Goal: Register for event/course

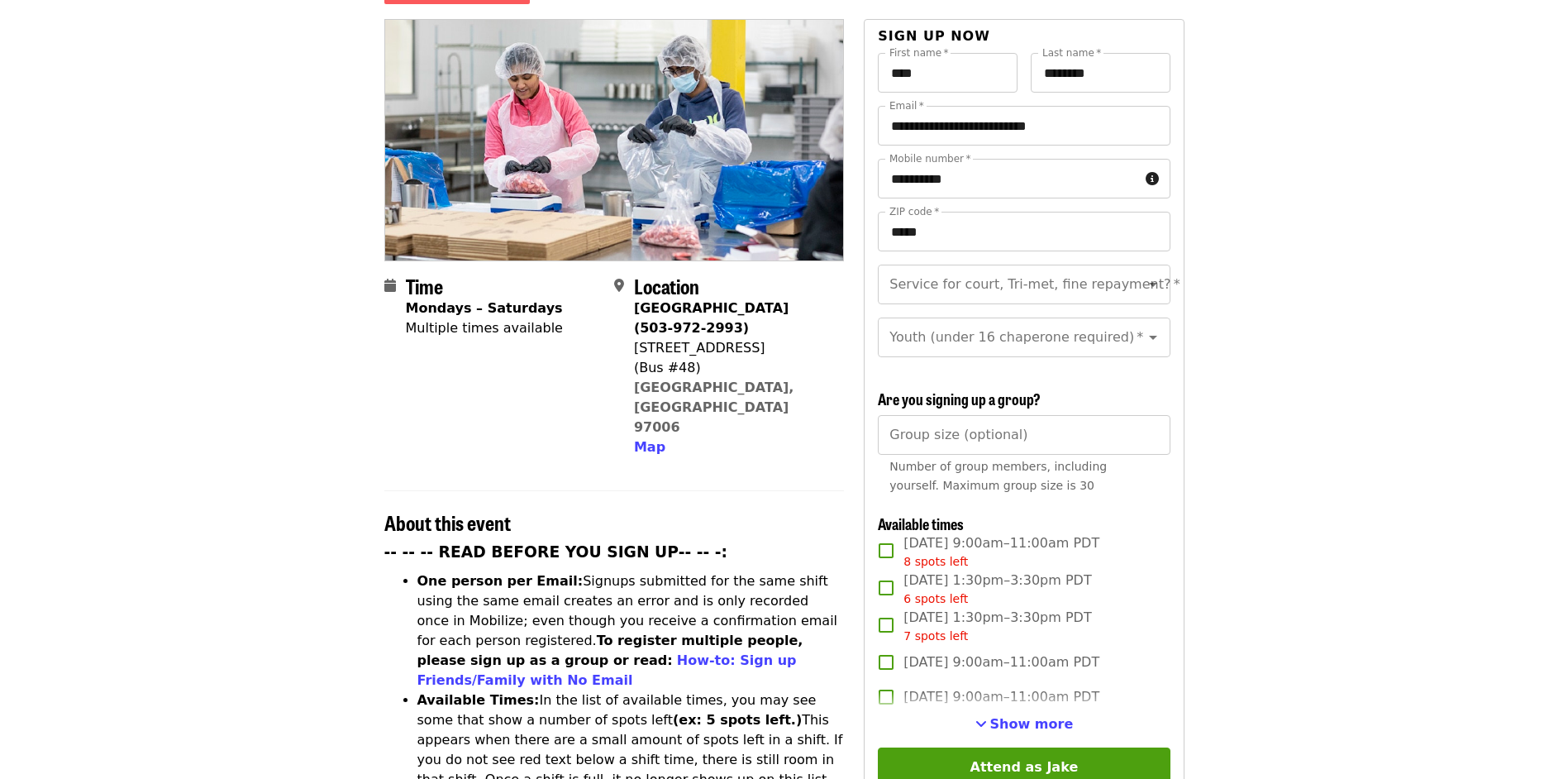
scroll to position [248, 0]
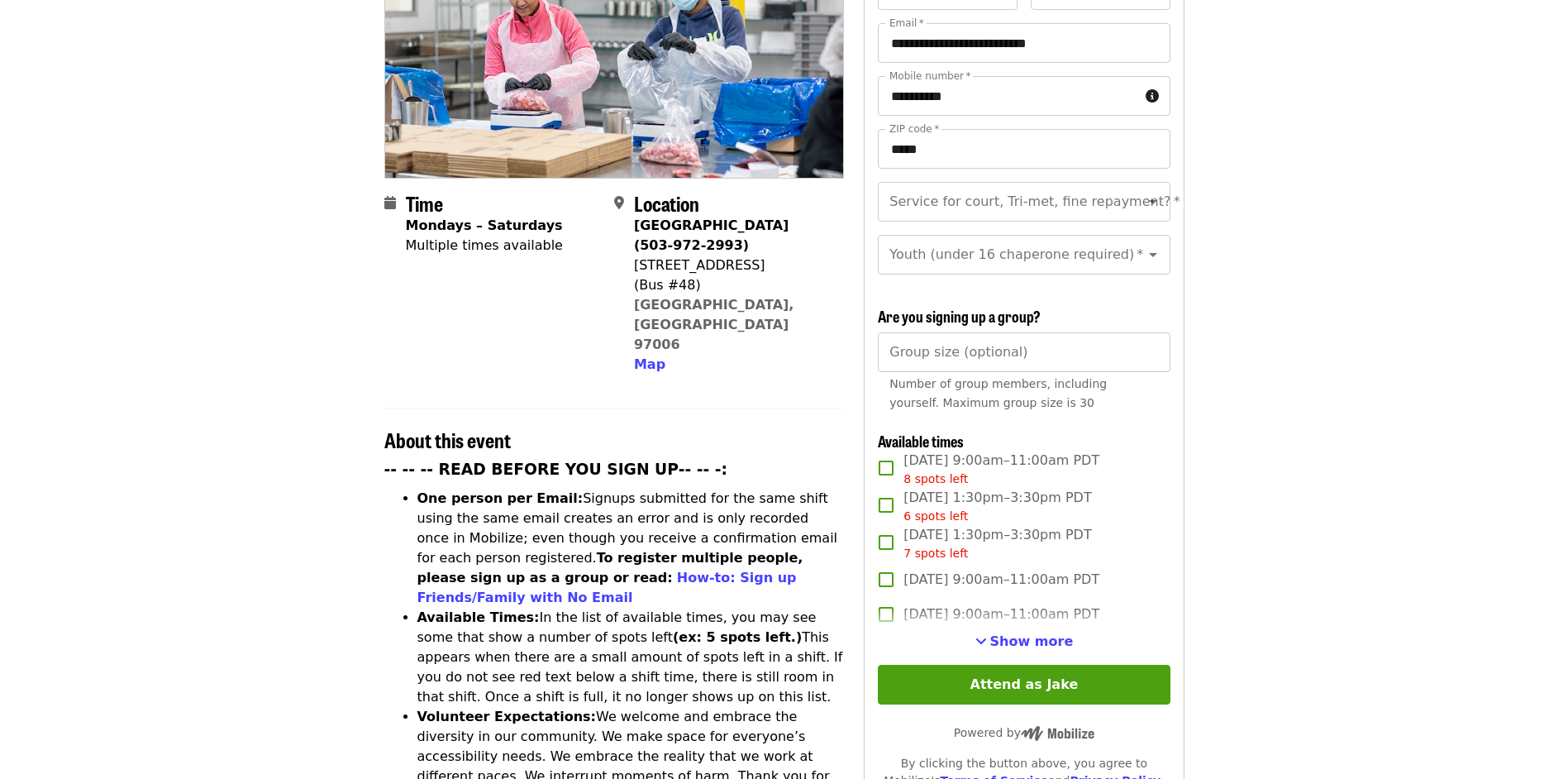
drag, startPoint x: 634, startPoint y: 236, endPoint x: 753, endPoint y: 231, distance: 119.1
click at [753, 255] on div "[STREET_ADDRESS]" at bounding box center [732, 265] width 197 height 19
copy div "[STREET_ADDRESS]"
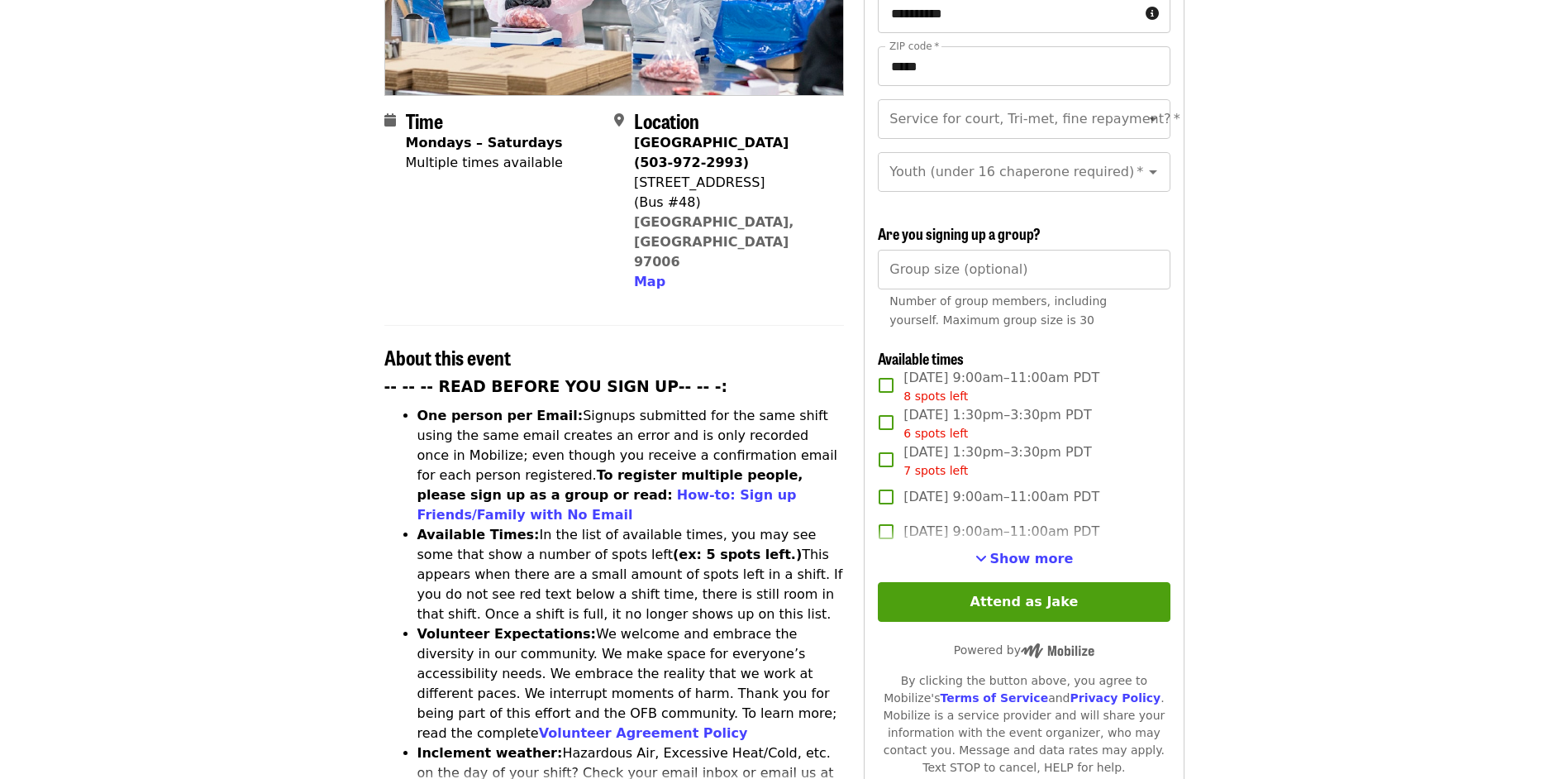
scroll to position [414, 0]
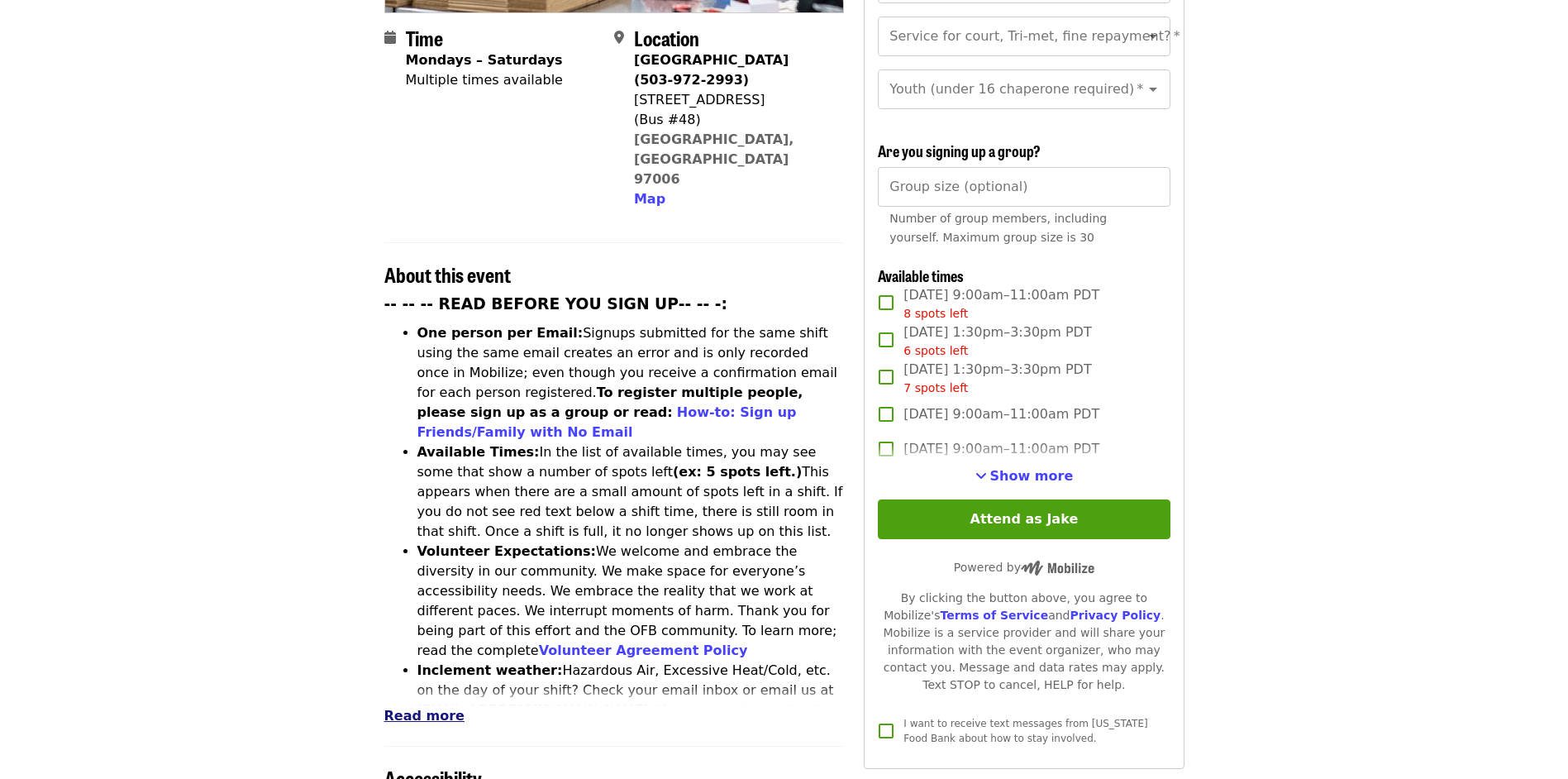
click at [419, 708] on span "Read more" at bounding box center [424, 716] width 81 height 16
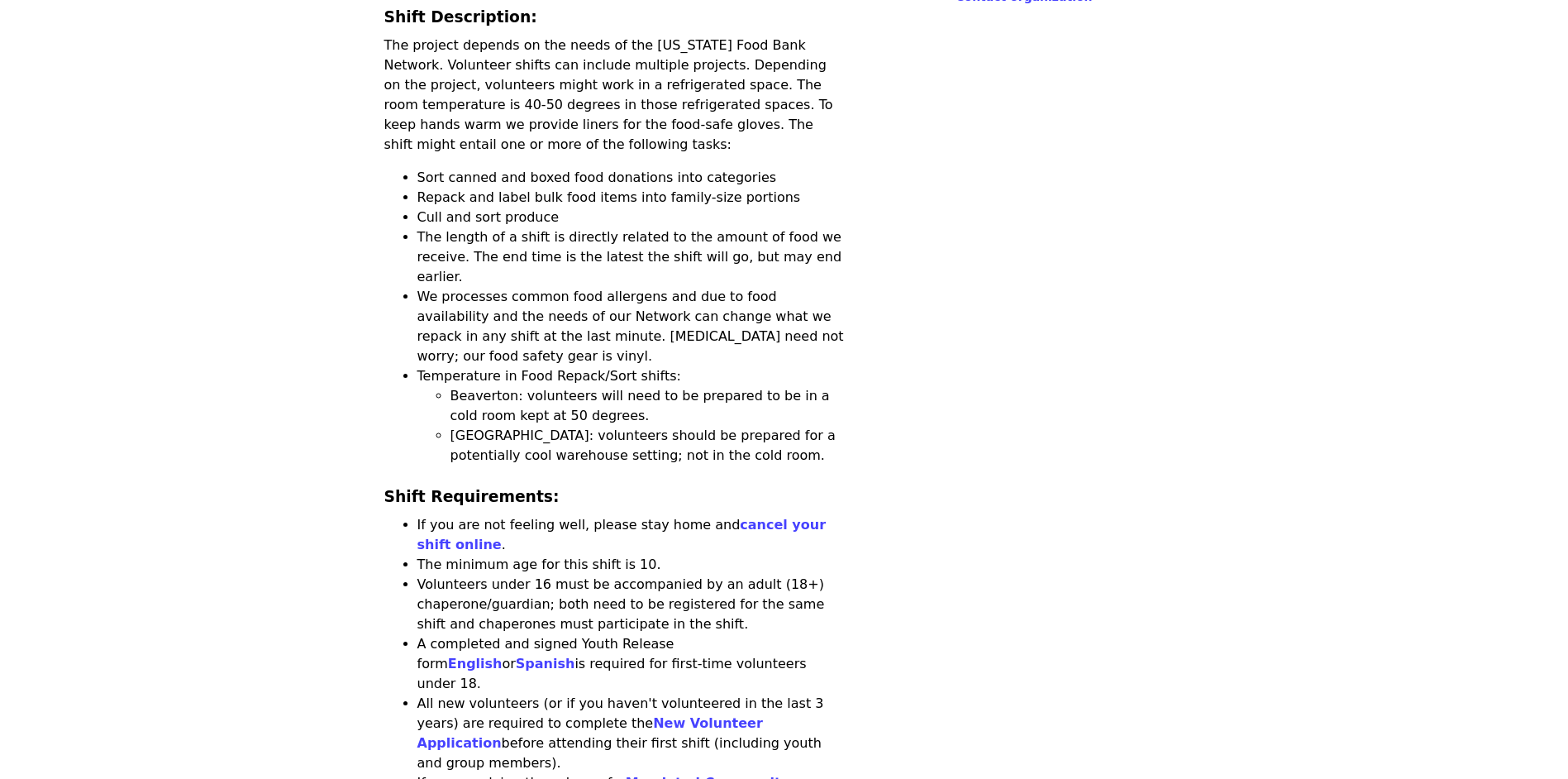
scroll to position [1323, 0]
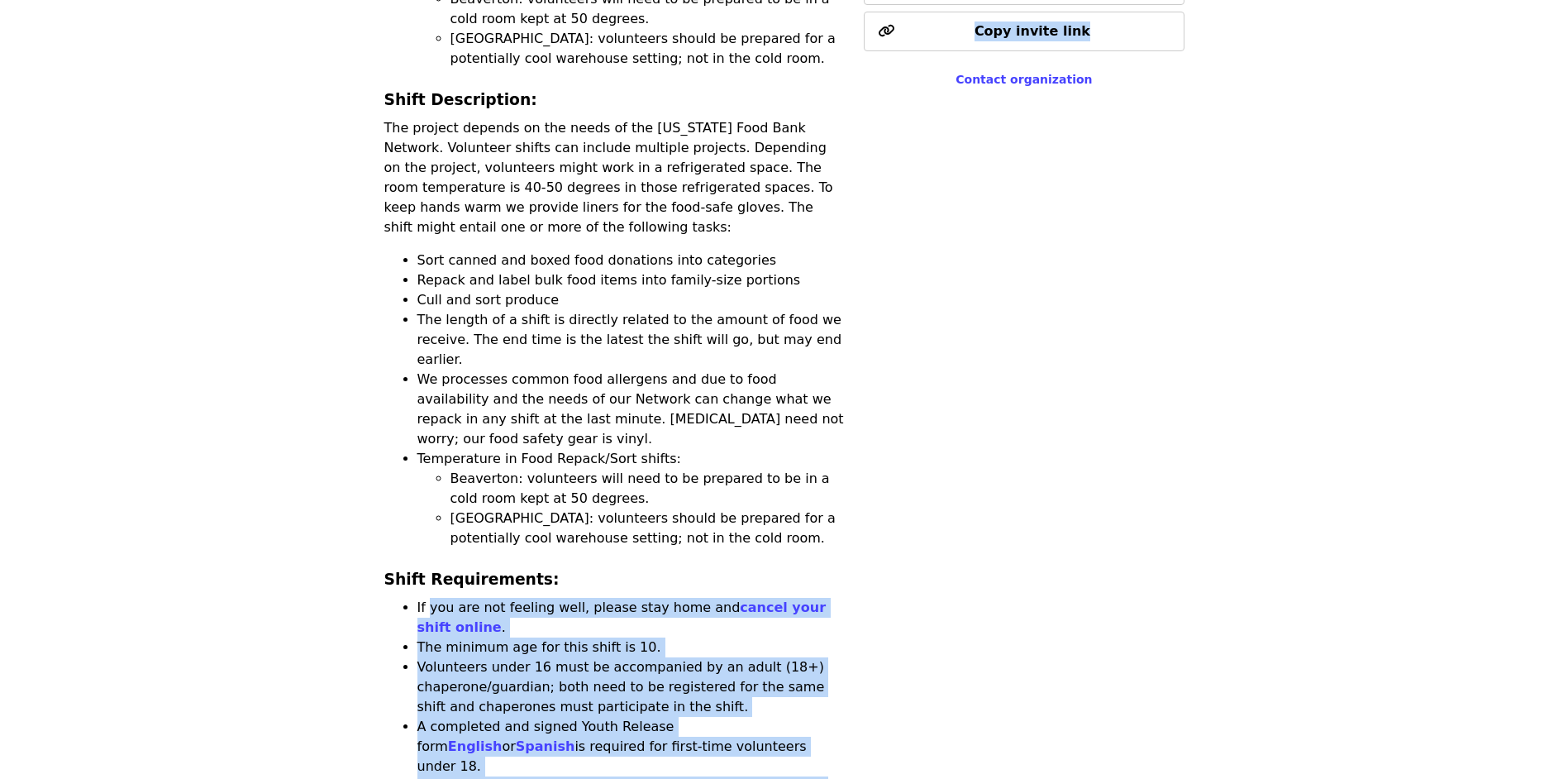
drag, startPoint x: 884, startPoint y: 441, endPoint x: 430, endPoint y: 448, distance: 454.1
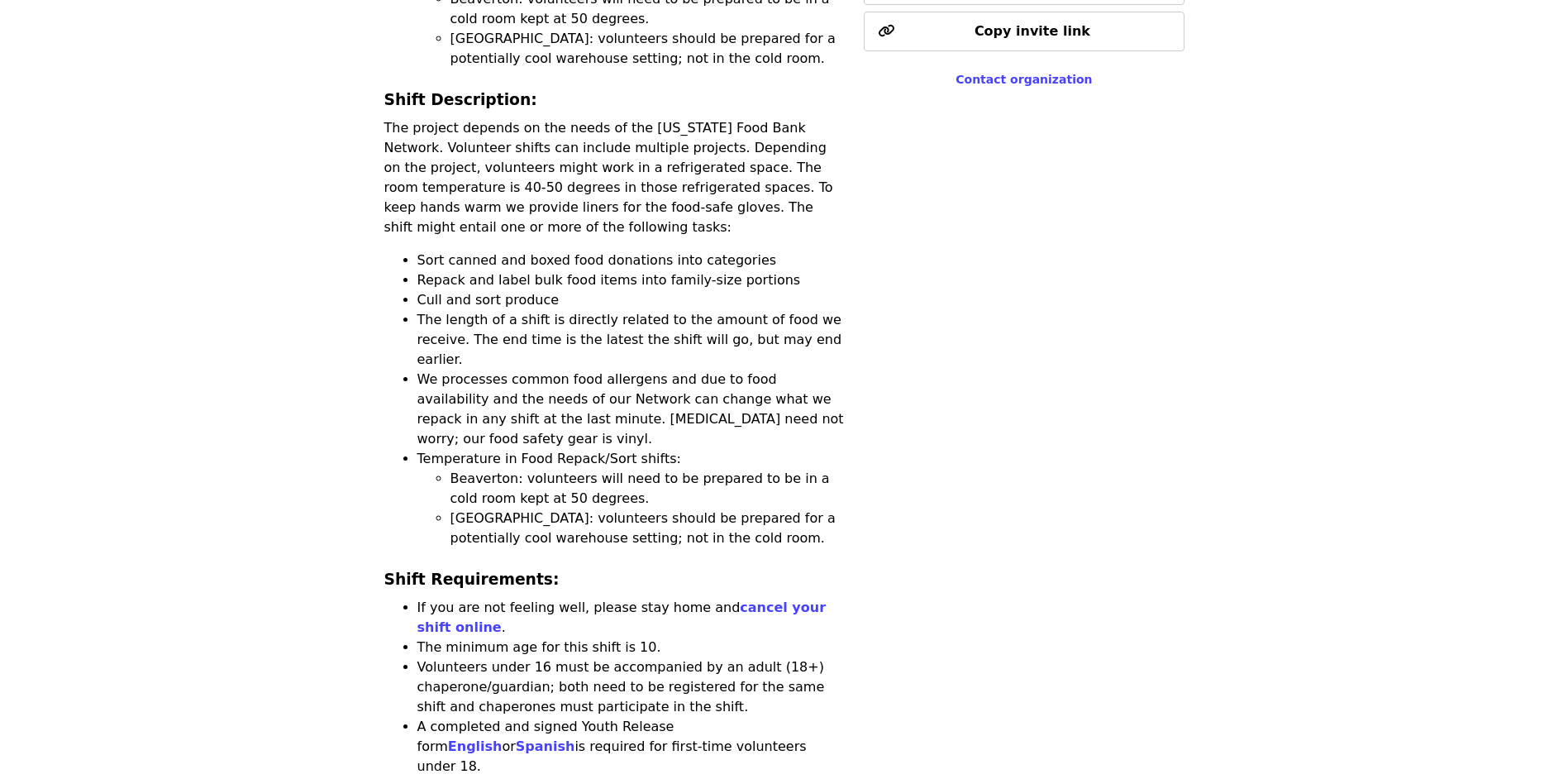
drag, startPoint x: 430, startPoint y: 448, endPoint x: 422, endPoint y: 440, distance: 11.3
click at [422, 597] on li "If you are not feeling well, please stay home and cancel your shift online ." at bounding box center [631, 617] width 427 height 40
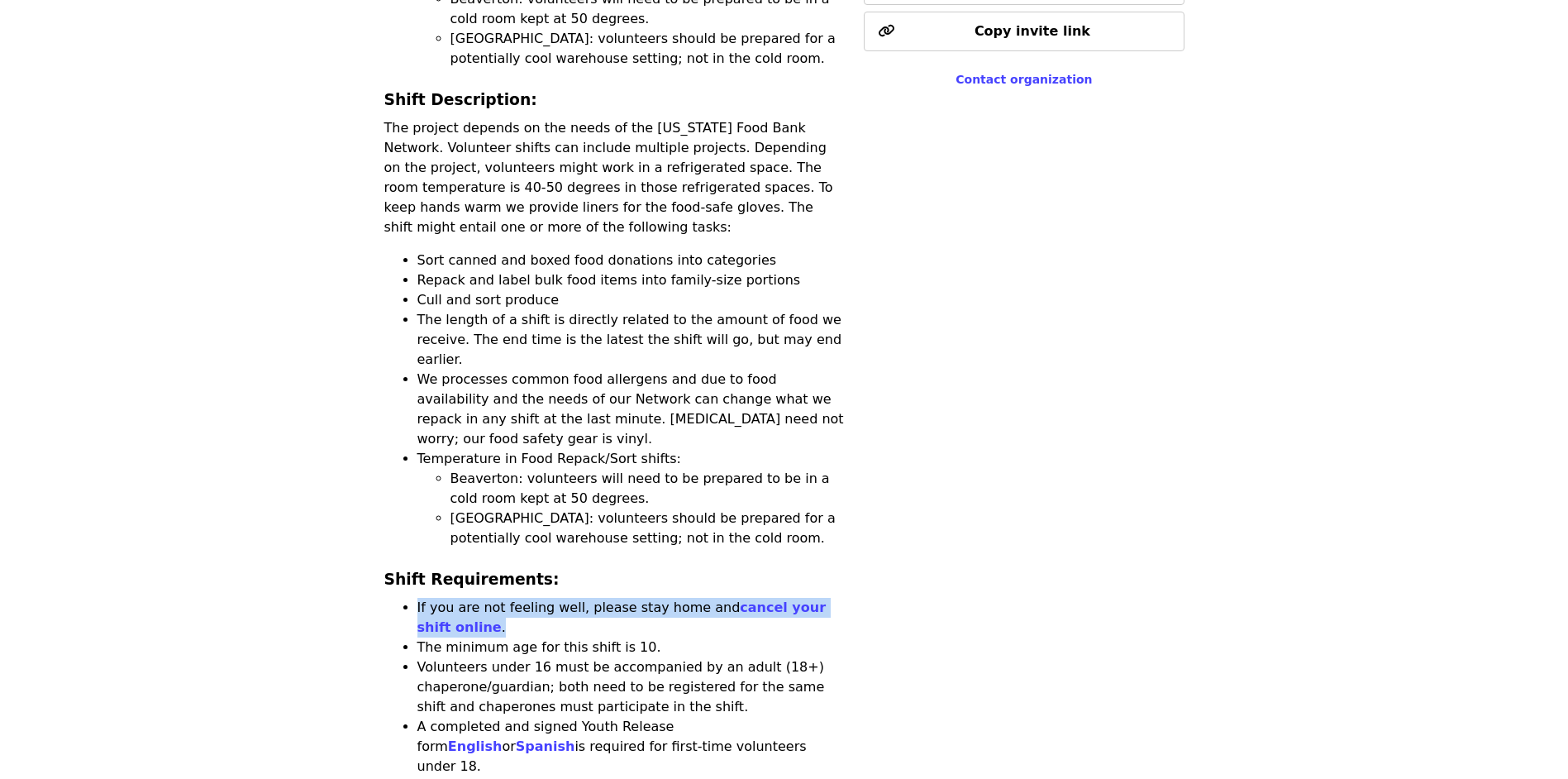
drag, startPoint x: 418, startPoint y: 439, endPoint x: 847, endPoint y: 439, distance: 429.0
copy li "If you are not feeling well, please stay home and cancel your shift online ."
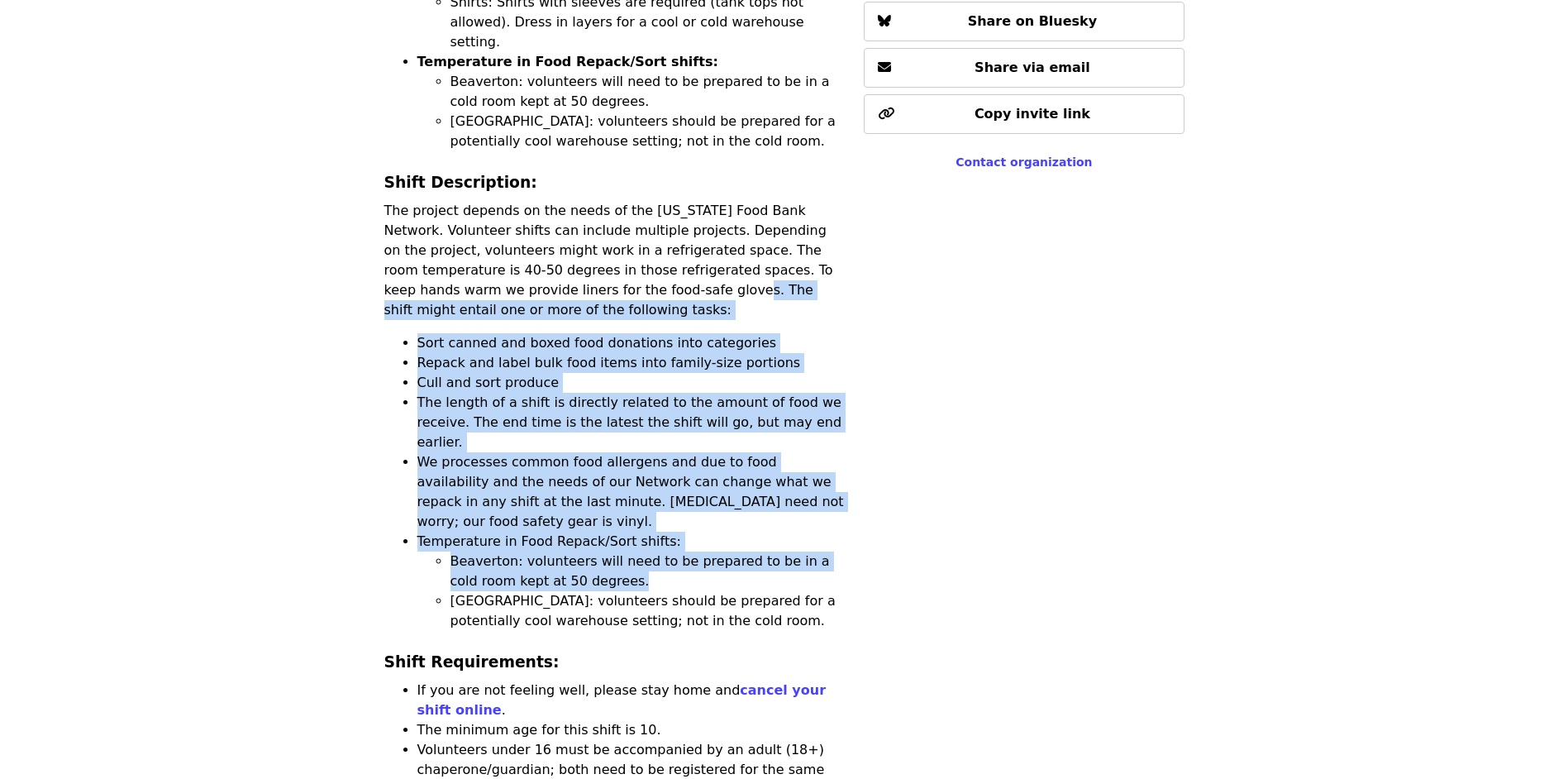
drag, startPoint x: 534, startPoint y: 158, endPoint x: 773, endPoint y: 414, distance: 350.2
copy div "he shift might entail one or more of the following tasks: Sort canned and boxed…"
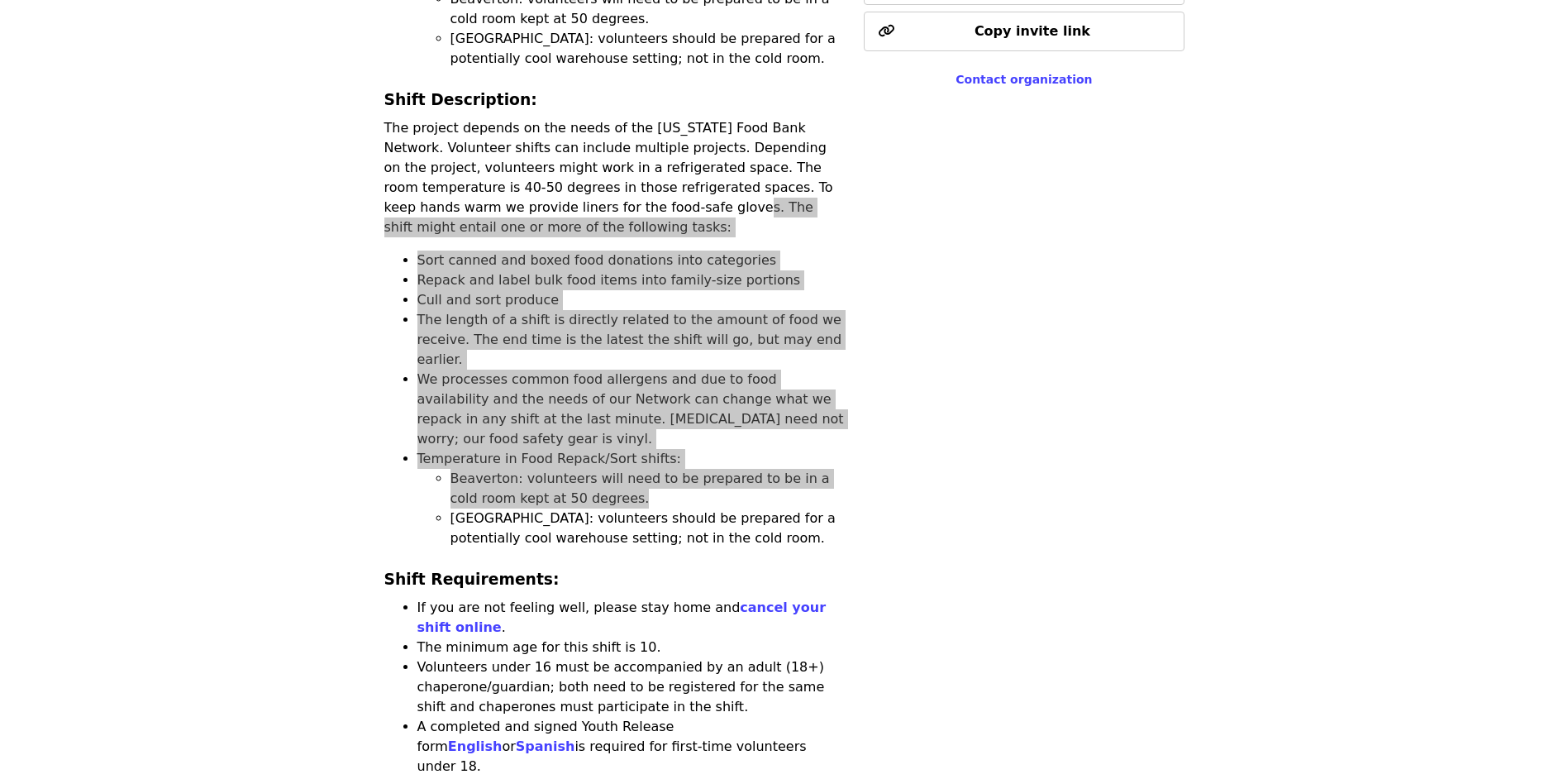
scroll to position [1406, 0]
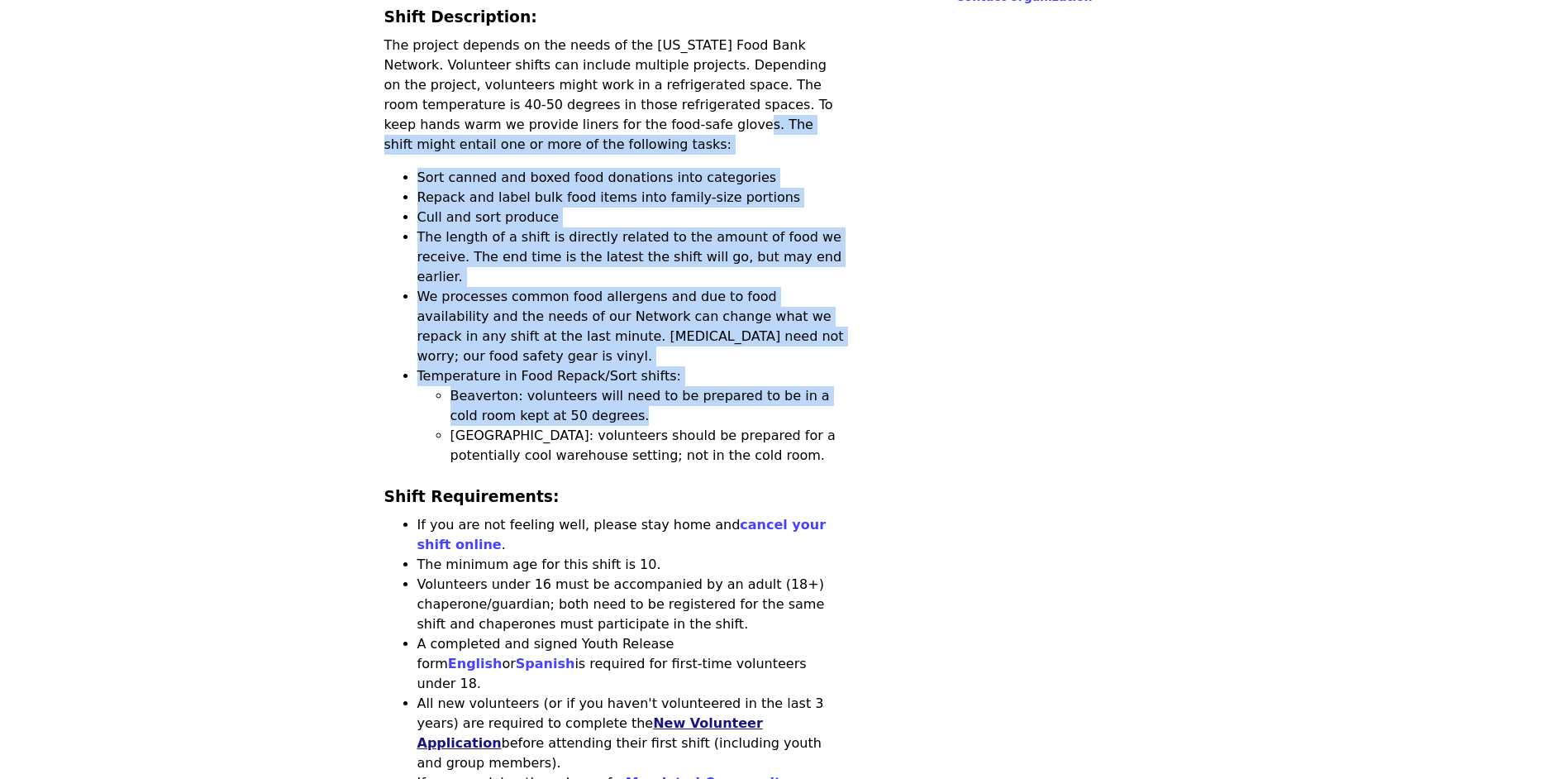
click at [649, 715] on link "New Volunteer Application" at bounding box center [590, 732] width 346 height 36
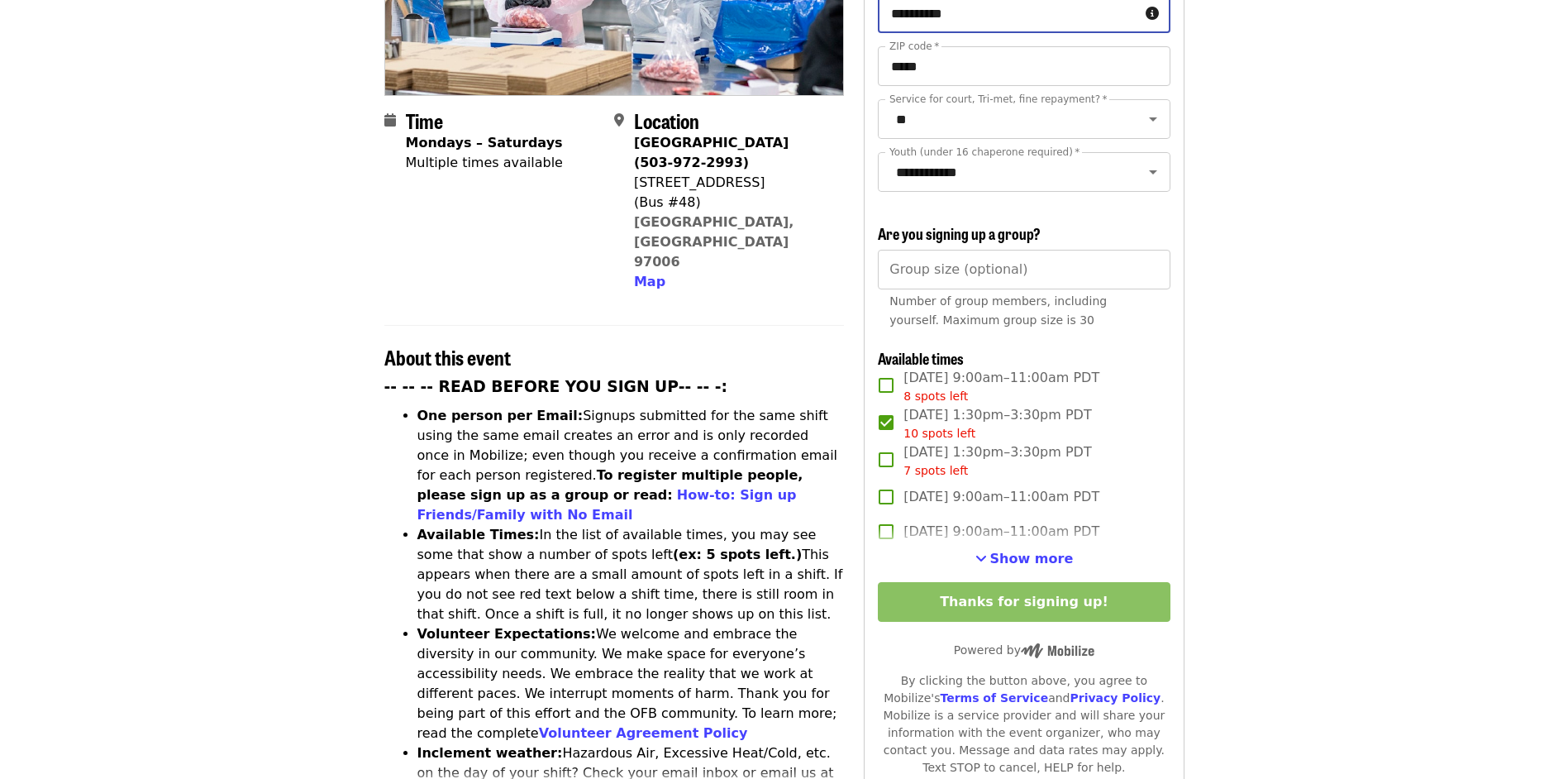
scroll to position [414, 0]
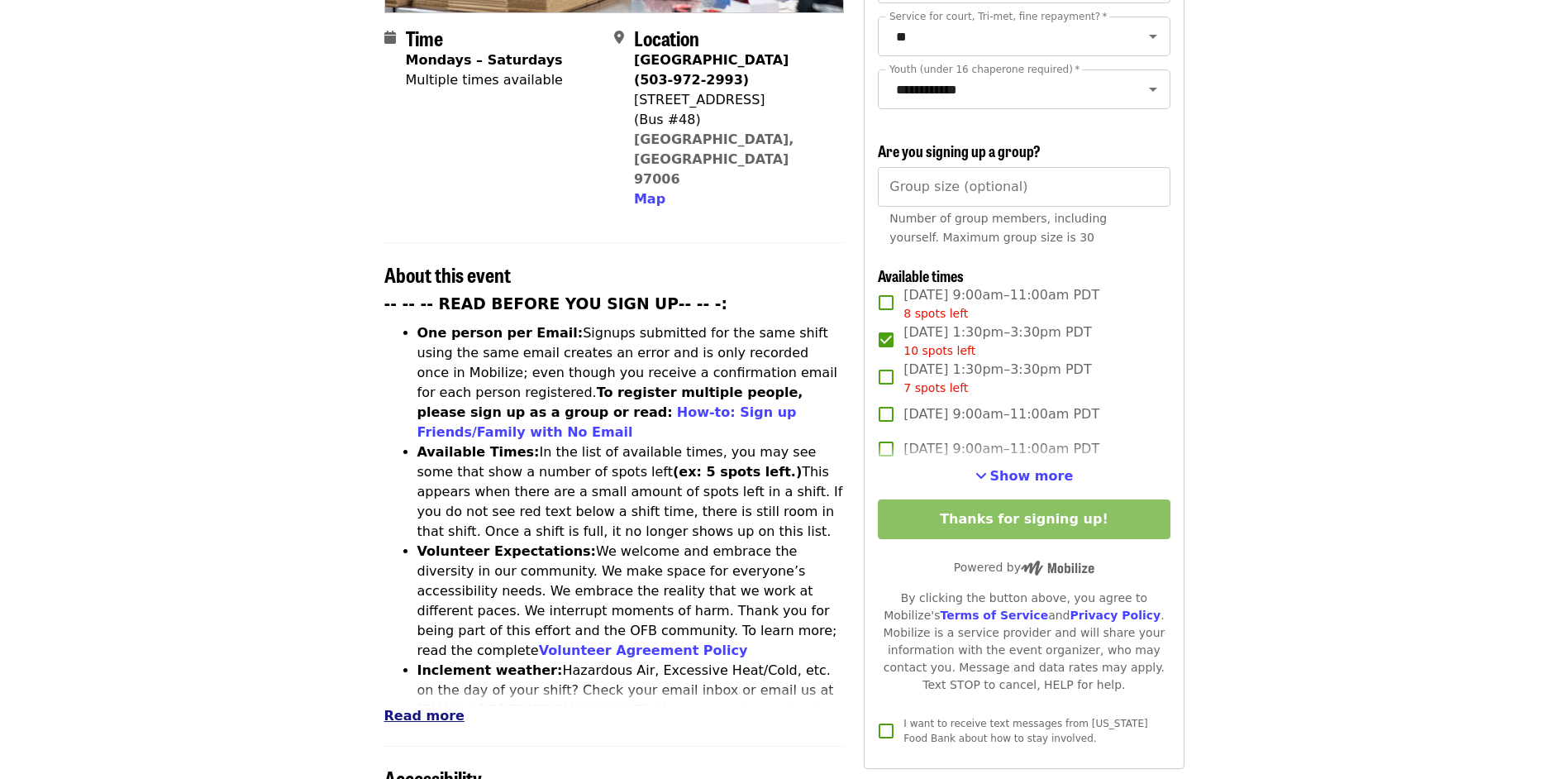
click at [411, 708] on span "Read more" at bounding box center [424, 716] width 81 height 16
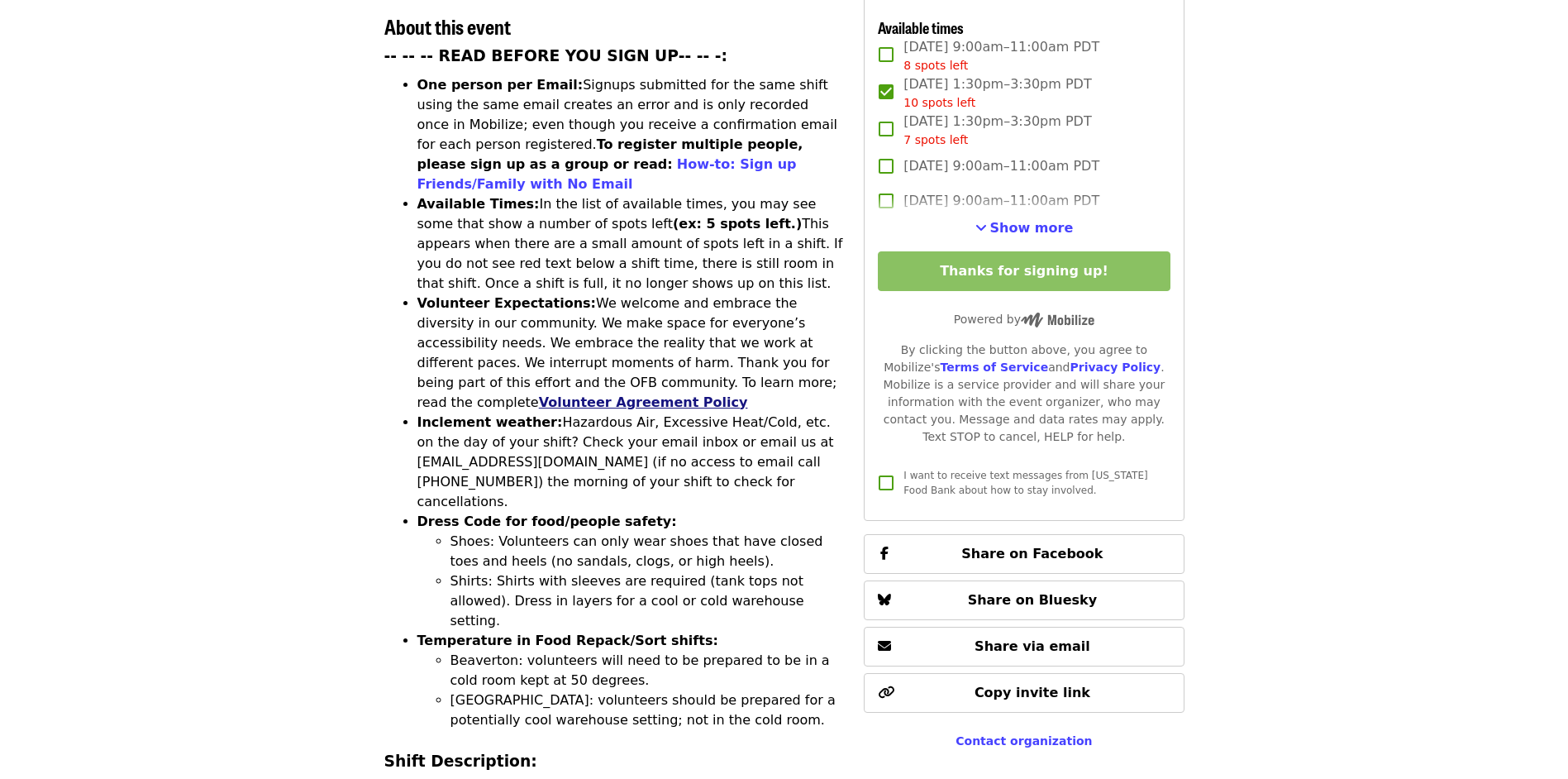
scroll to position [744, 0]
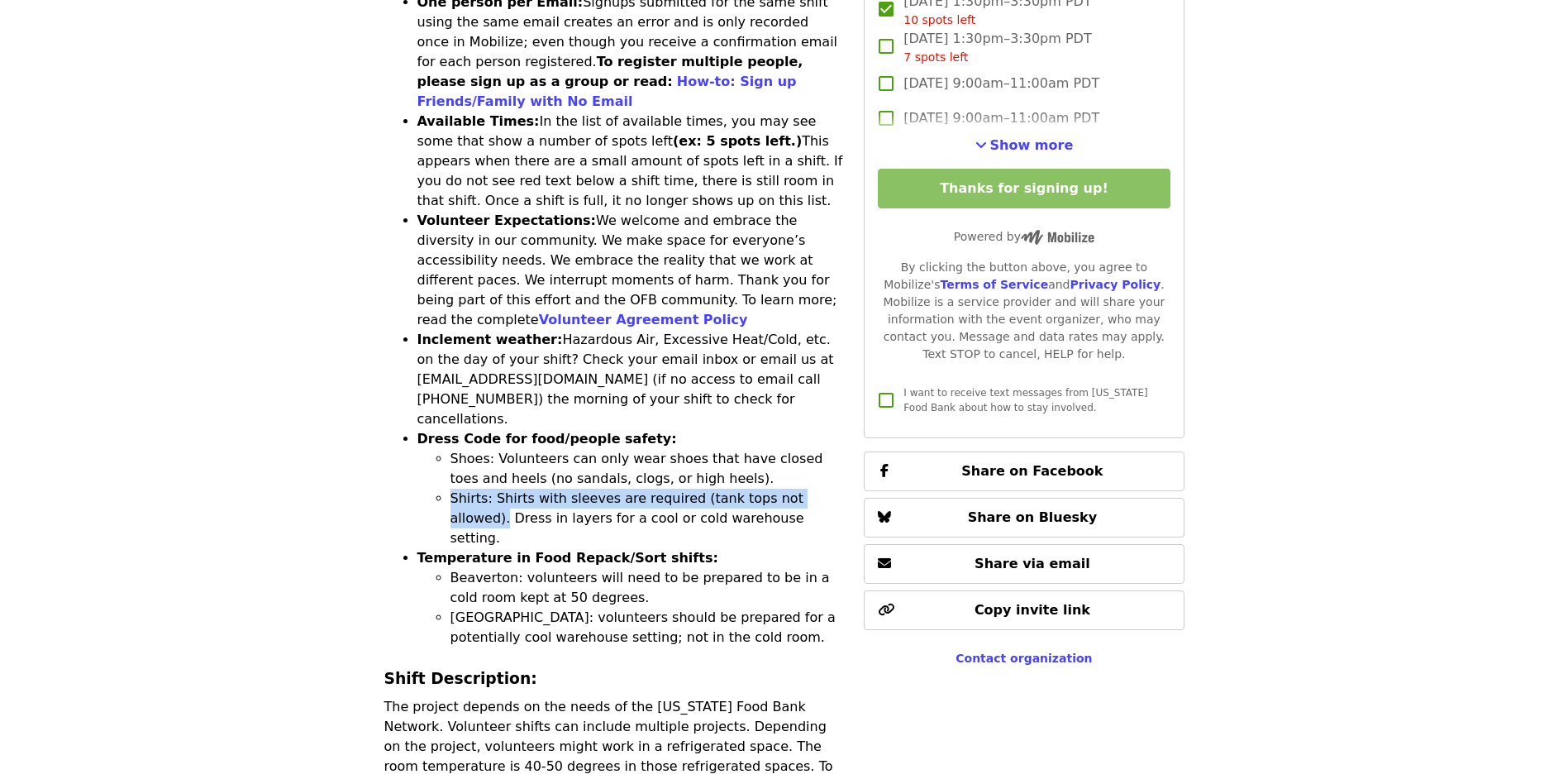
drag, startPoint x: 452, startPoint y: 389, endPoint x: 814, endPoint y: 392, distance: 362.0
click at [814, 489] on li "Shirts: Shirts with sleeves are required (tank tops not allowed). Dress in laye…" at bounding box center [648, 518] width 394 height 59
copy li "Shirts: Shirts with sleeves are required (tank tops not allowed)."
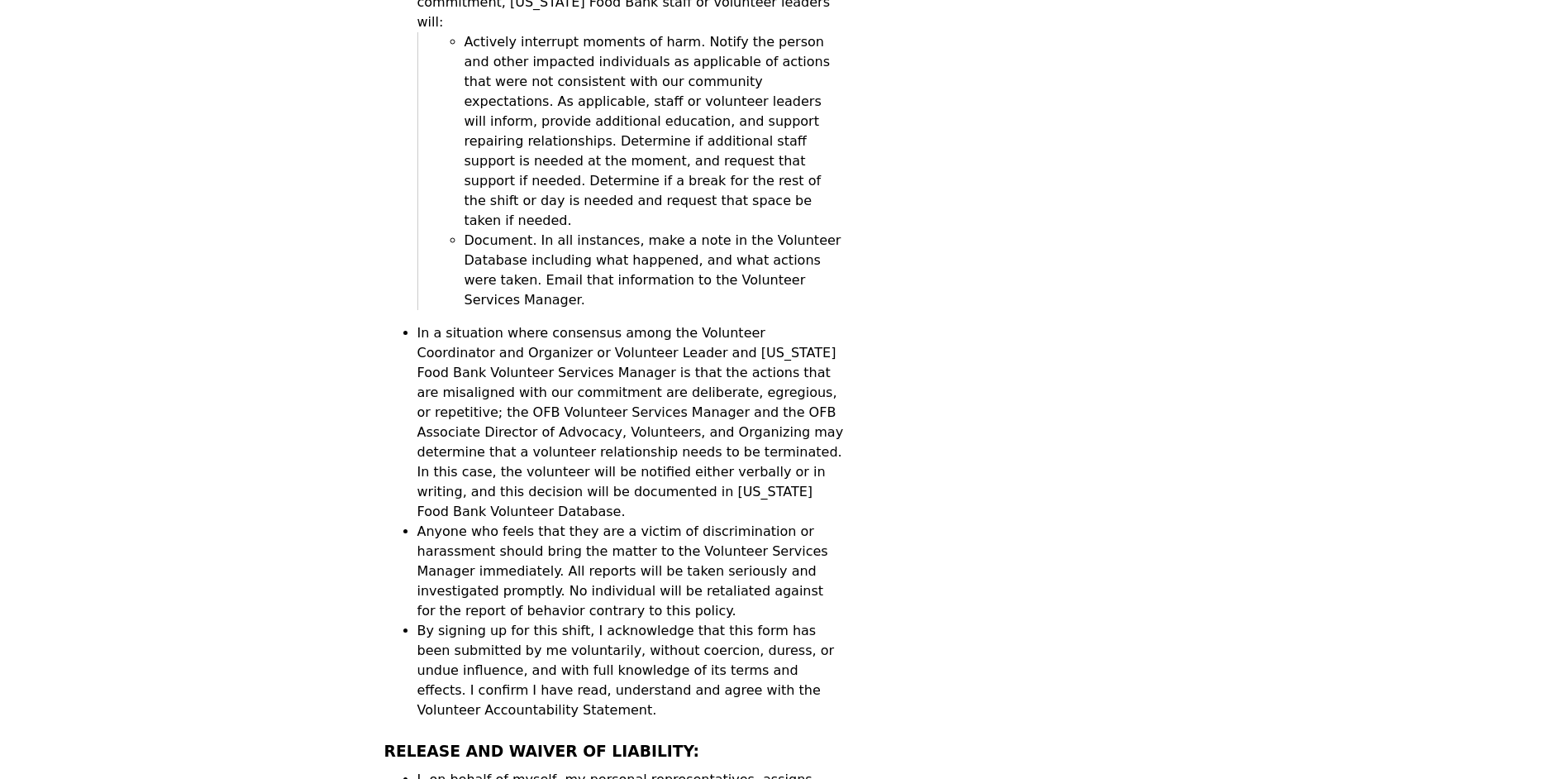
scroll to position [5622, 0]
